Goal: Task Accomplishment & Management: Manage account settings

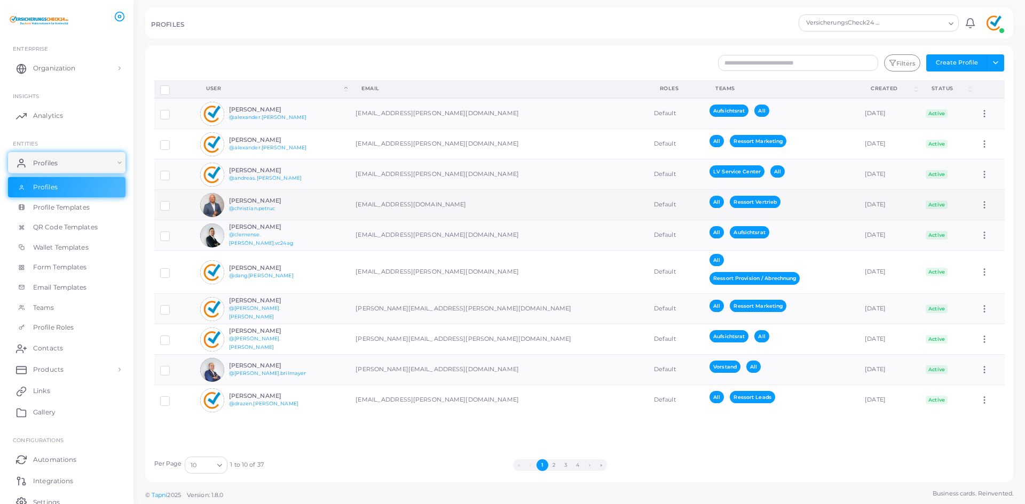
click at [298, 209] on div "[PERSON_NAME] @[PERSON_NAME].petruc" at bounding box center [268, 205] width 78 height 15
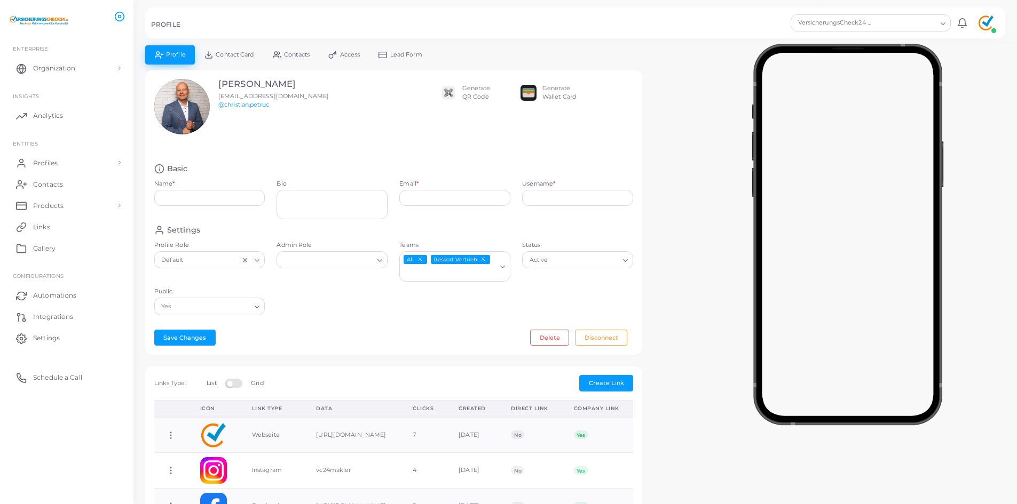
type input "**********"
click at [253, 56] on span "Contact Card" at bounding box center [235, 55] width 38 height 6
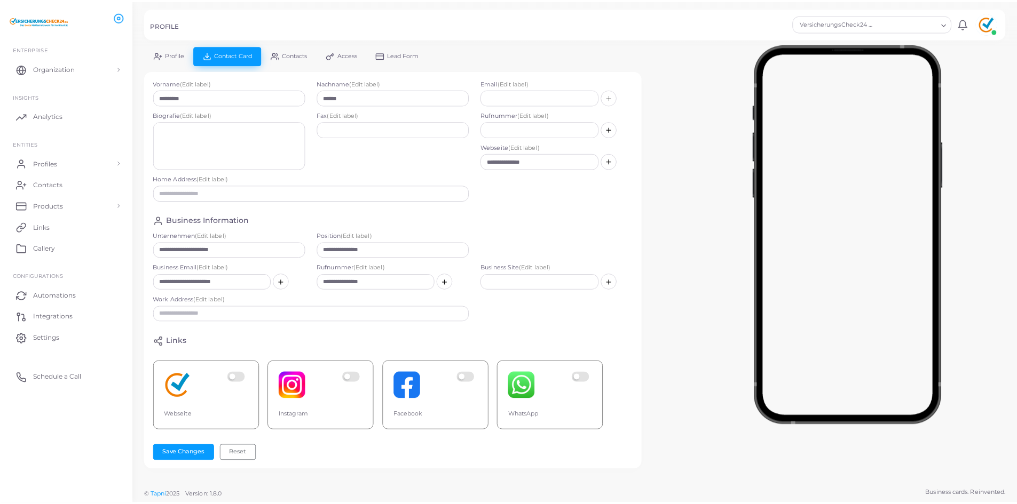
scroll to position [25, 0]
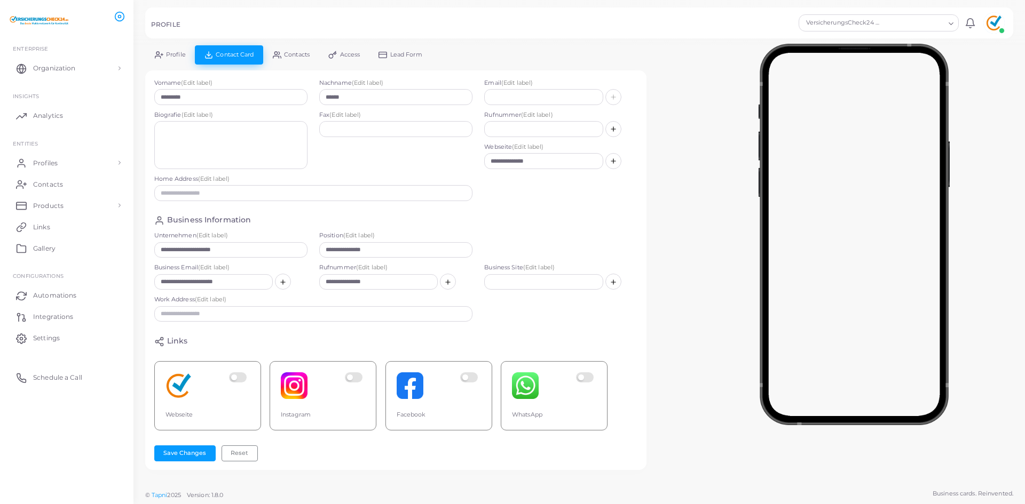
click at [307, 63] on link "Contacts" at bounding box center [291, 54] width 56 height 19
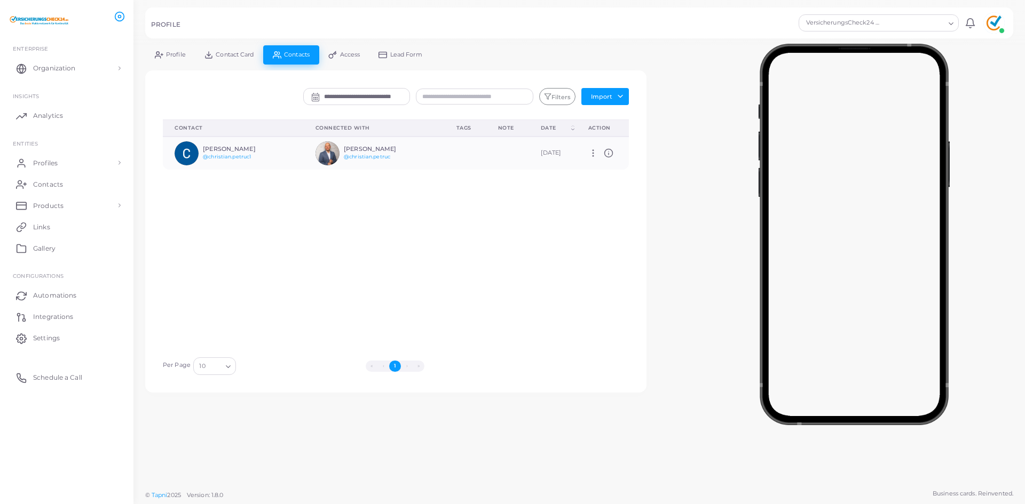
click at [331, 60] on link "Access" at bounding box center [344, 54] width 50 height 19
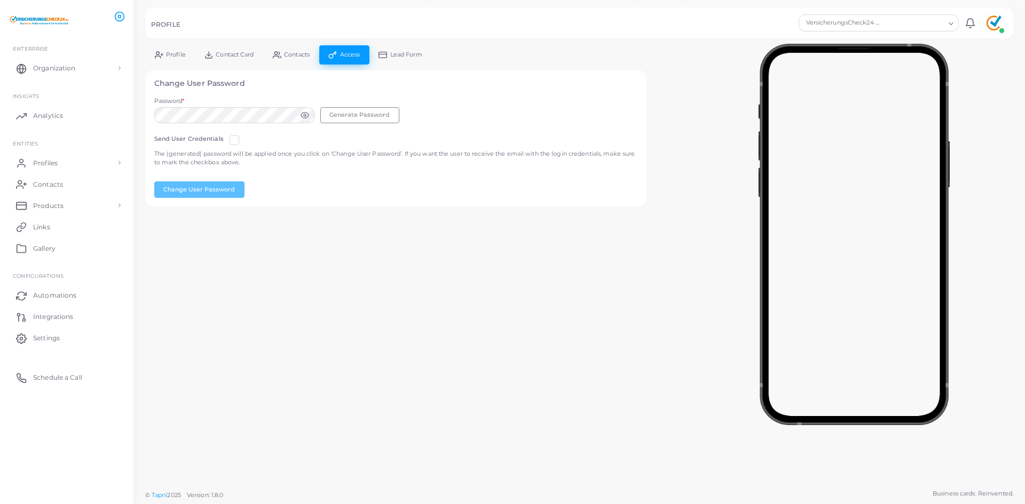
click at [306, 56] on span "Contacts" at bounding box center [297, 55] width 26 height 6
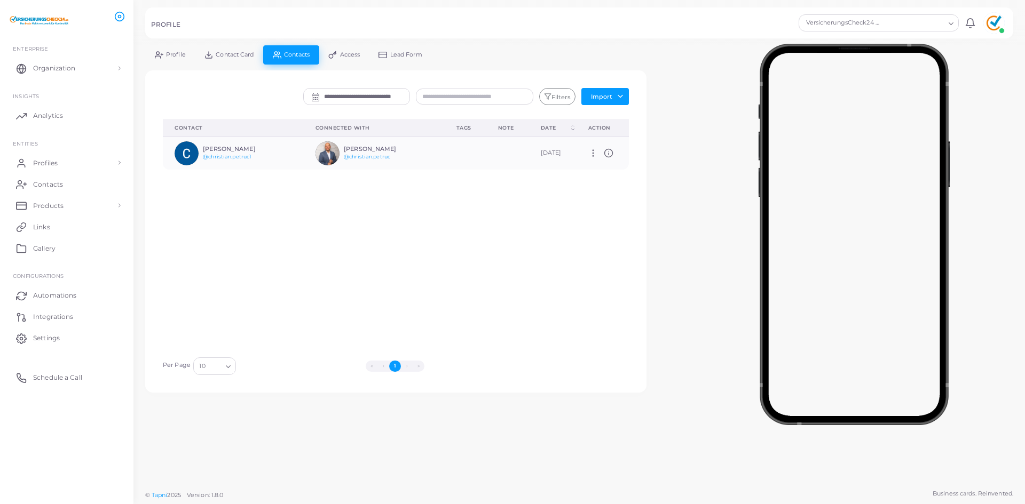
click at [410, 57] on span "Lead Form" at bounding box center [406, 55] width 32 height 6
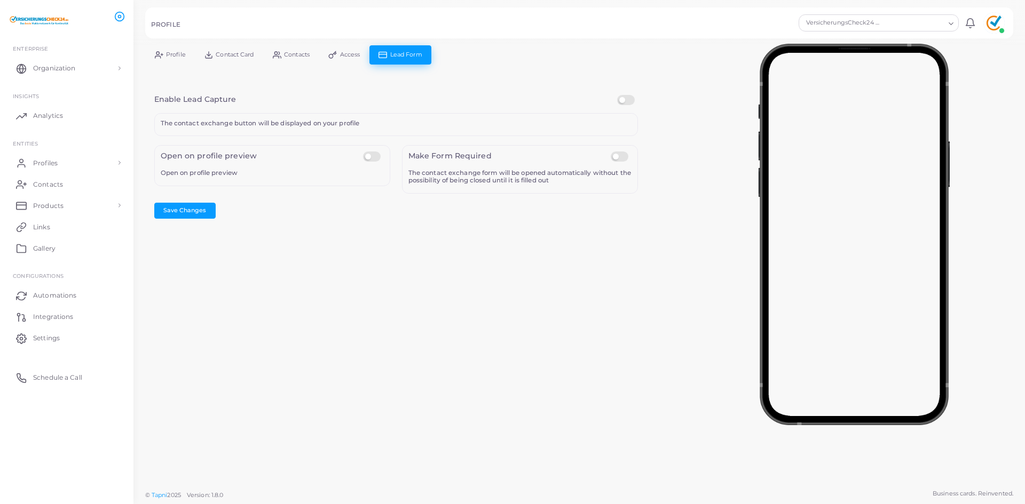
click at [191, 53] on link "Profile" at bounding box center [170, 54] width 50 height 19
